Goal: Check status: Check status

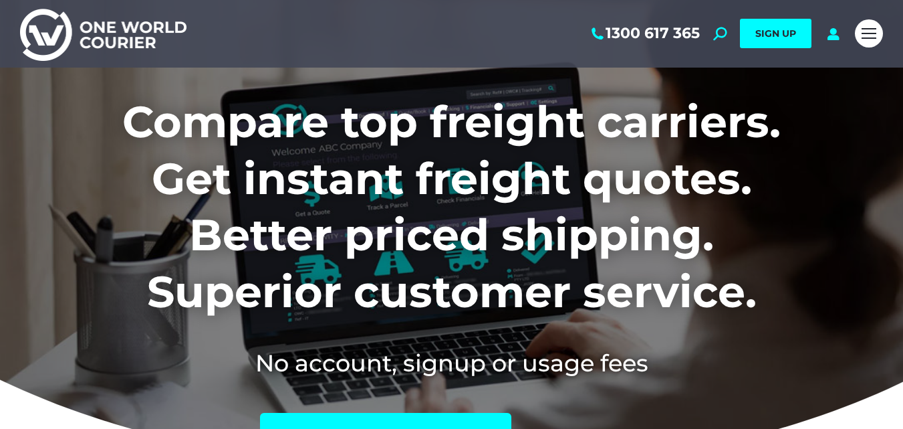
click at [862, 28] on div "Mobile menu icon" at bounding box center [869, 33] width 15 height 11
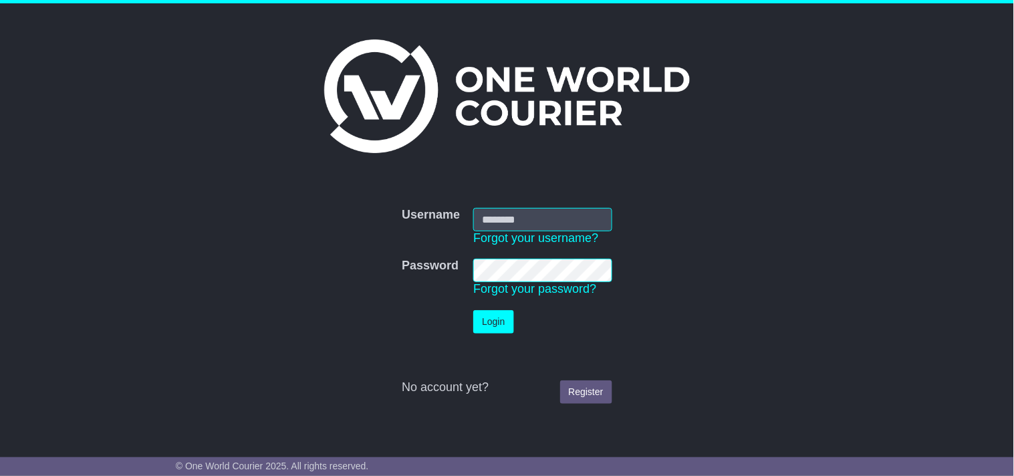
type input "**********"
click at [473, 310] on button "Login" at bounding box center [493, 321] width 40 height 23
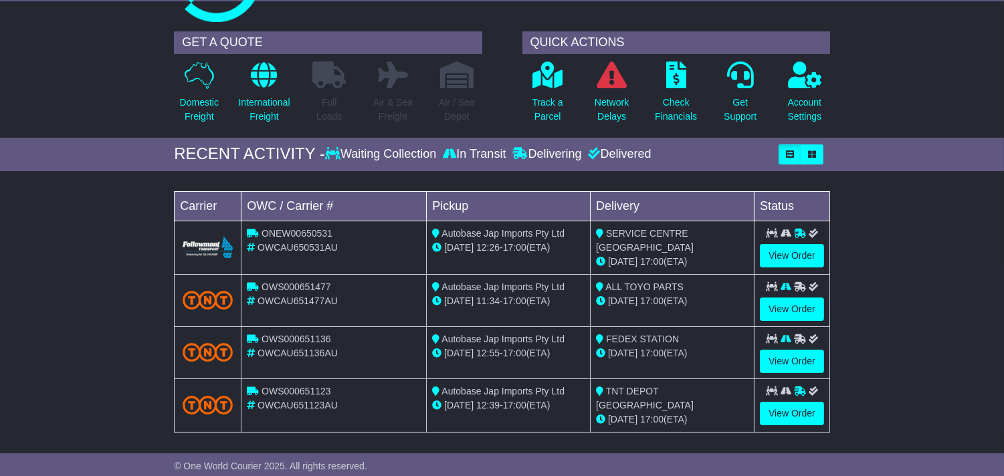
scroll to position [74, 0]
click at [792, 404] on link "View Order" at bounding box center [792, 414] width 64 height 23
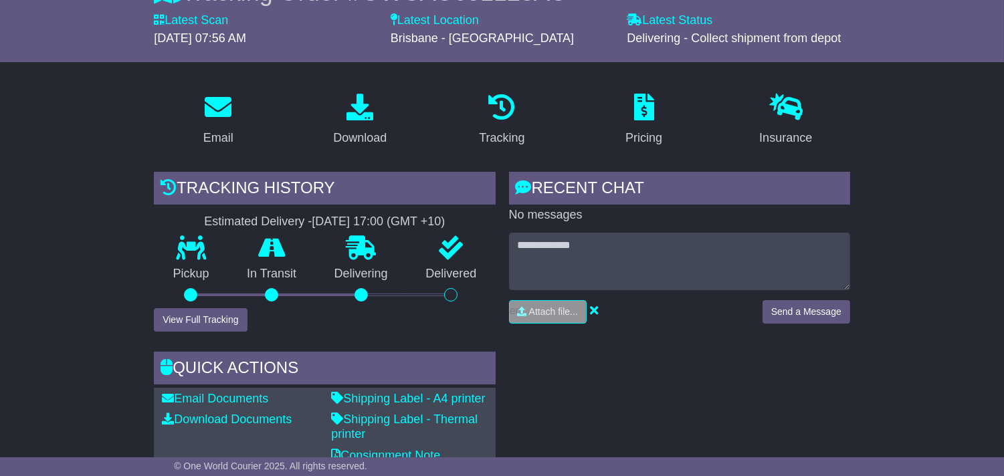
scroll to position [594, 0]
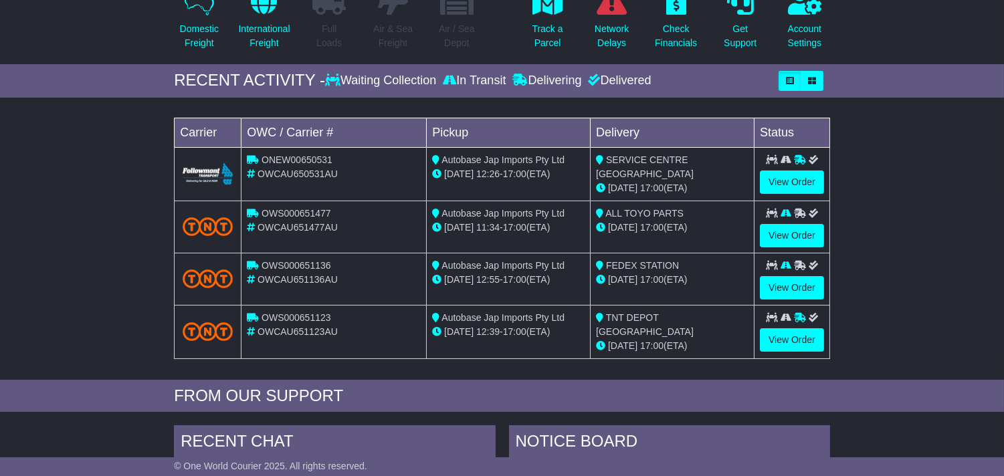
scroll to position [297, 0]
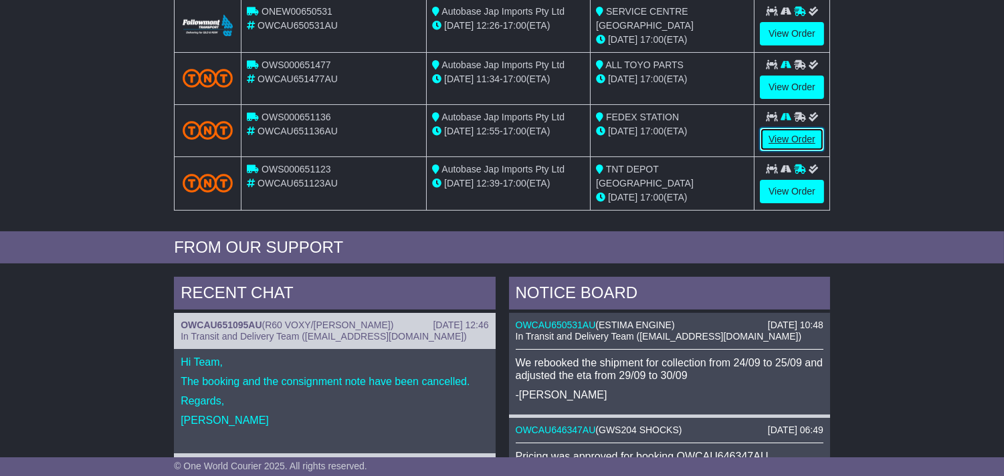
click at [774, 130] on link "View Order" at bounding box center [792, 139] width 64 height 23
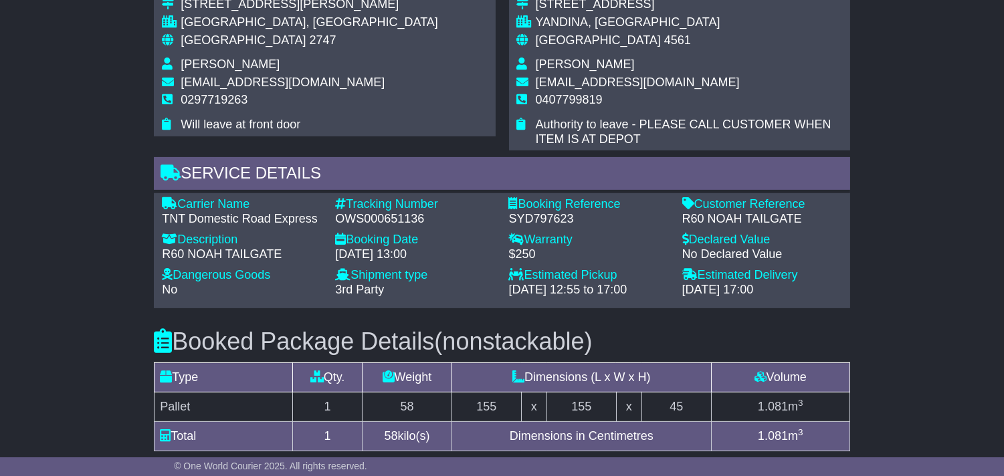
scroll to position [817, 0]
